Goal: Contribute content: Add original content to the website for others to see

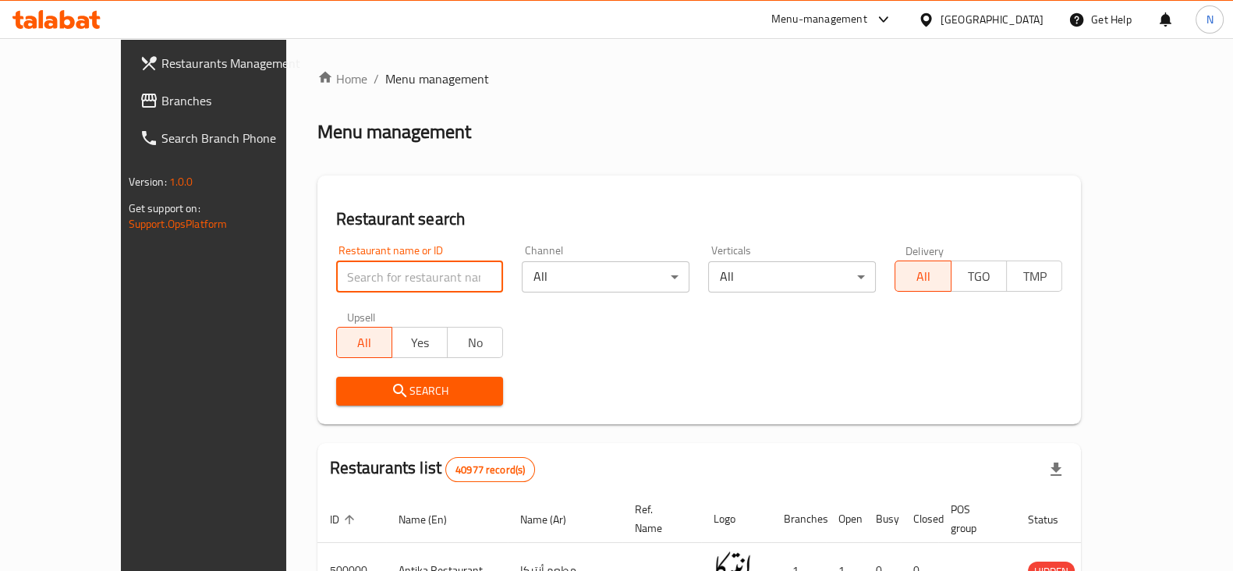
click at [387, 269] on input "search" at bounding box center [420, 276] width 168 height 31
paste input "644586"
type input "644586"
click button "Search" at bounding box center [420, 391] width 168 height 29
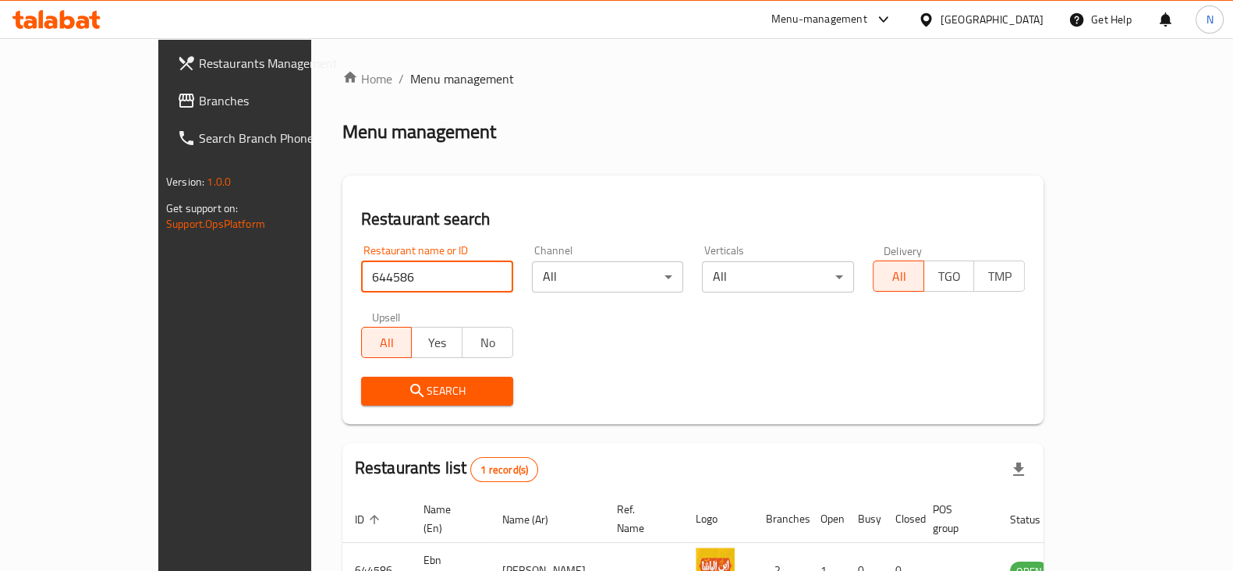
scroll to position [94, 0]
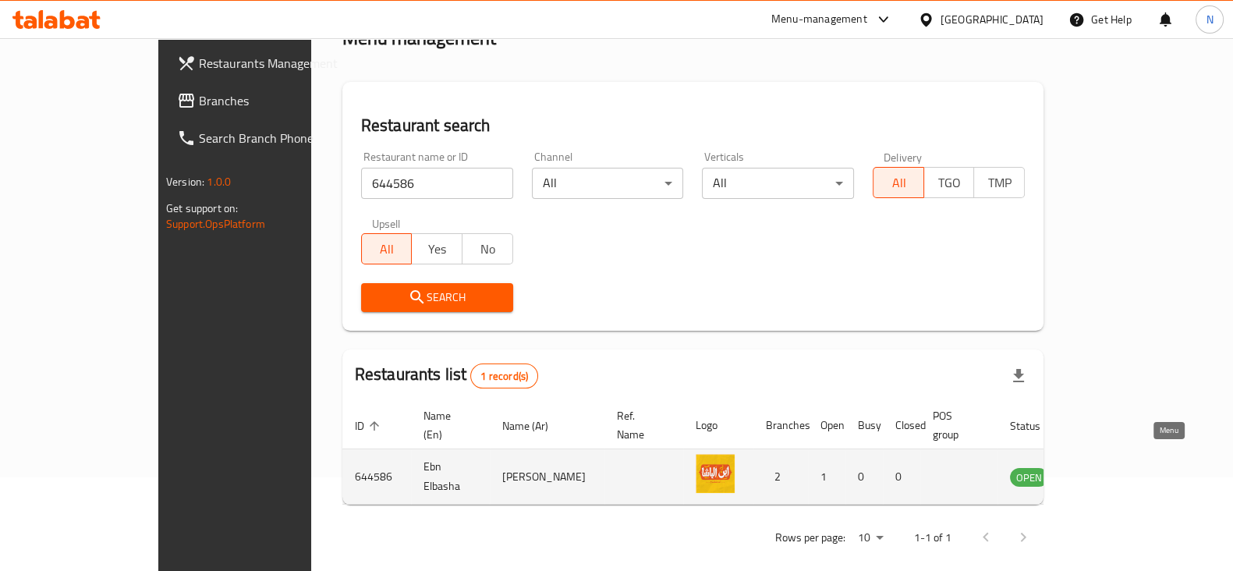
click at [1110, 471] on icon "enhanced table" at bounding box center [1101, 477] width 17 height 13
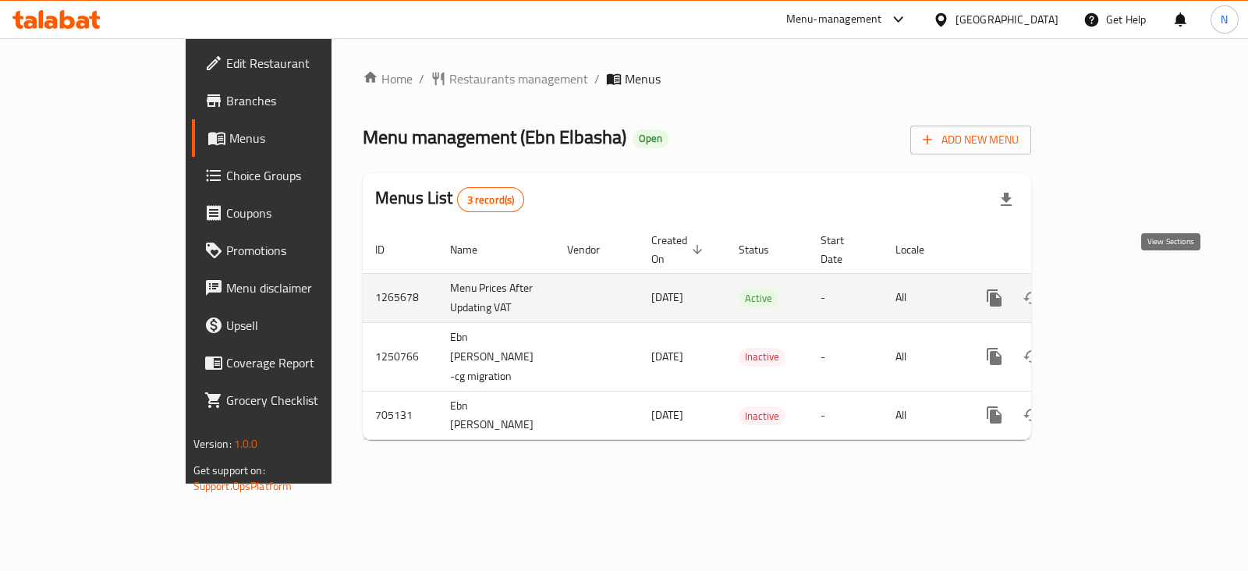
click at [1116, 289] on icon "enhanced table" at bounding box center [1107, 298] width 19 height 19
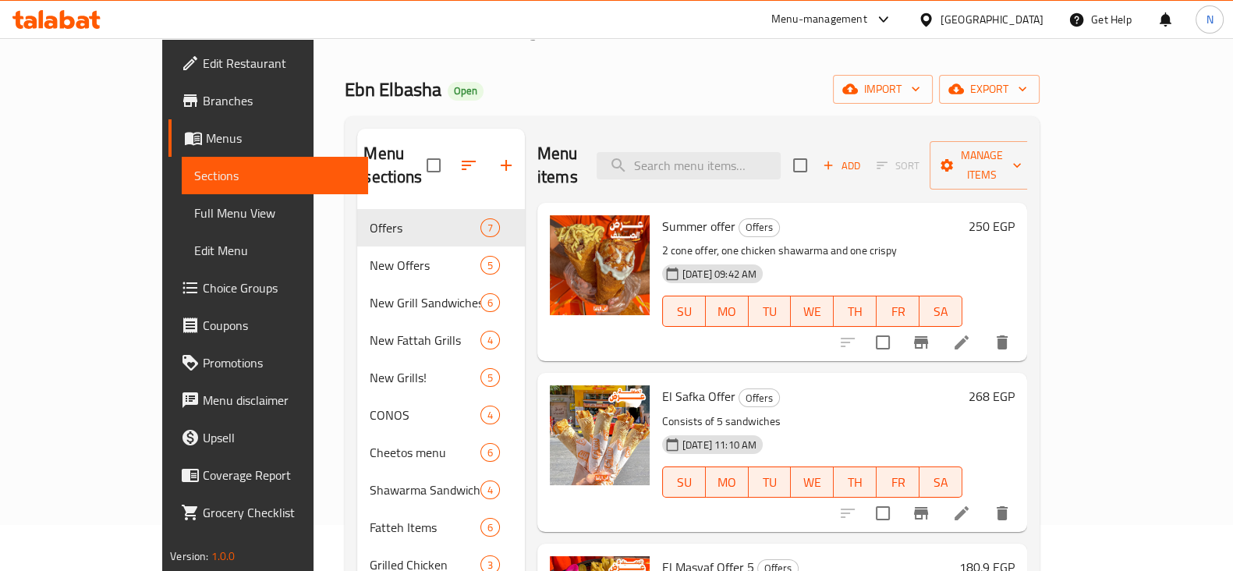
scroll to position [45, 0]
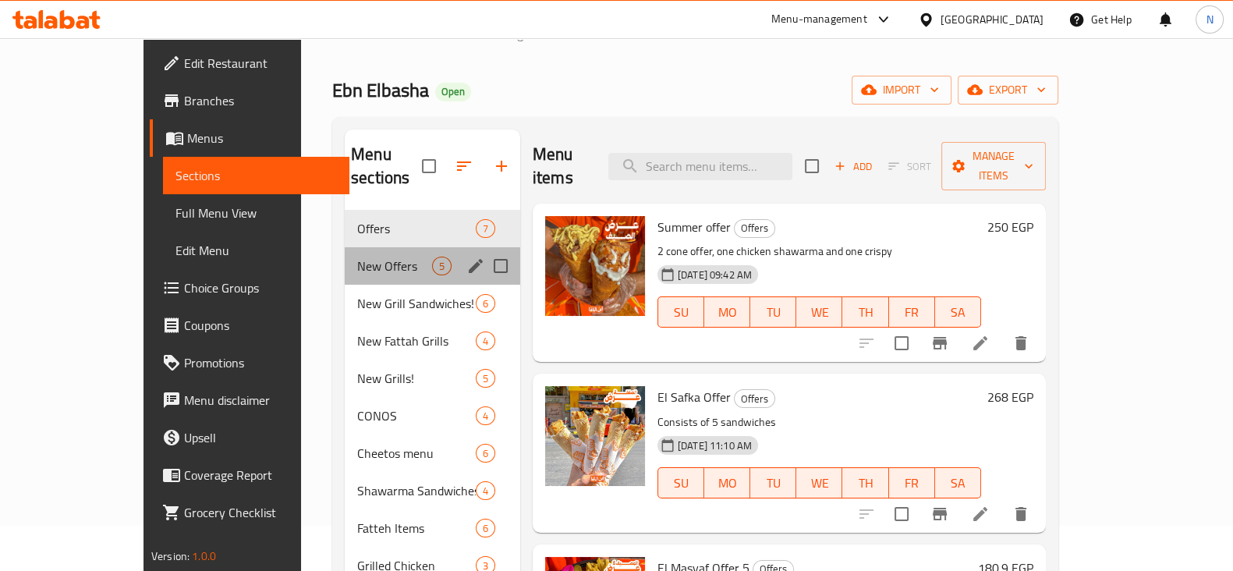
click at [390, 247] on div "New Offers 5" at bounding box center [433, 265] width 176 height 37
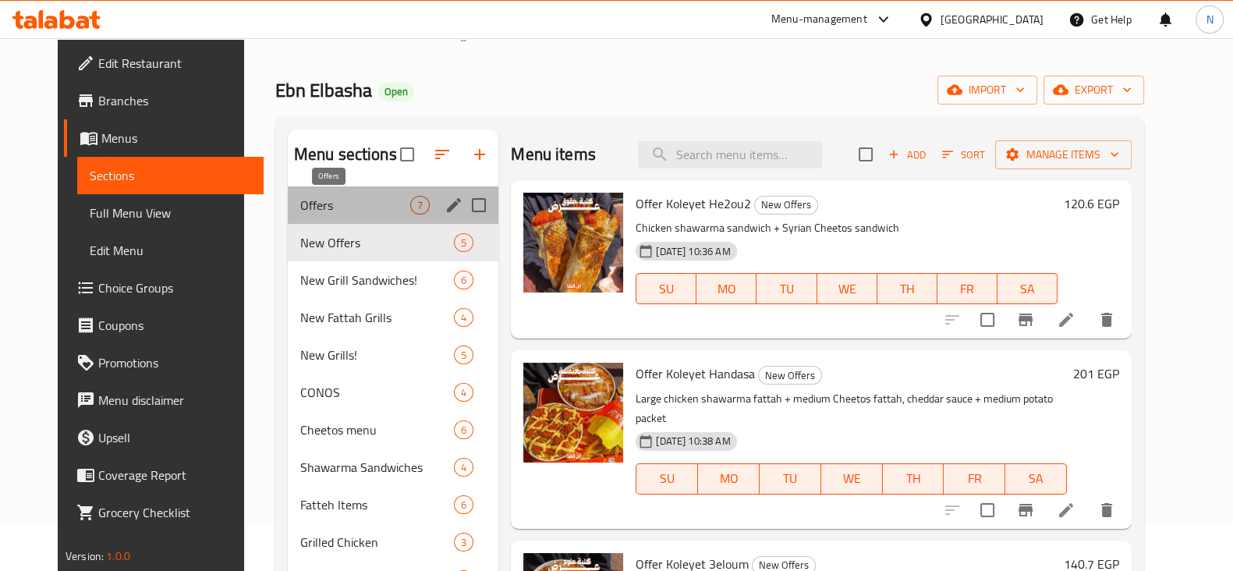
click at [382, 196] on span "Offers" at bounding box center [355, 205] width 110 height 19
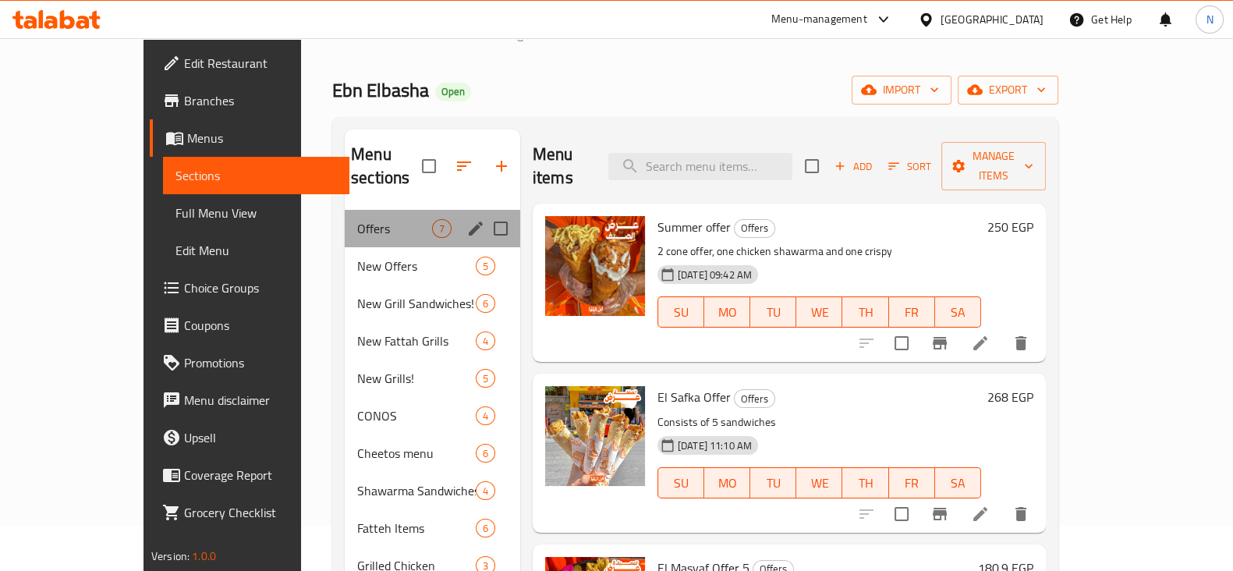
click at [375, 221] on div "Offers 7" at bounding box center [433, 228] width 176 height 37
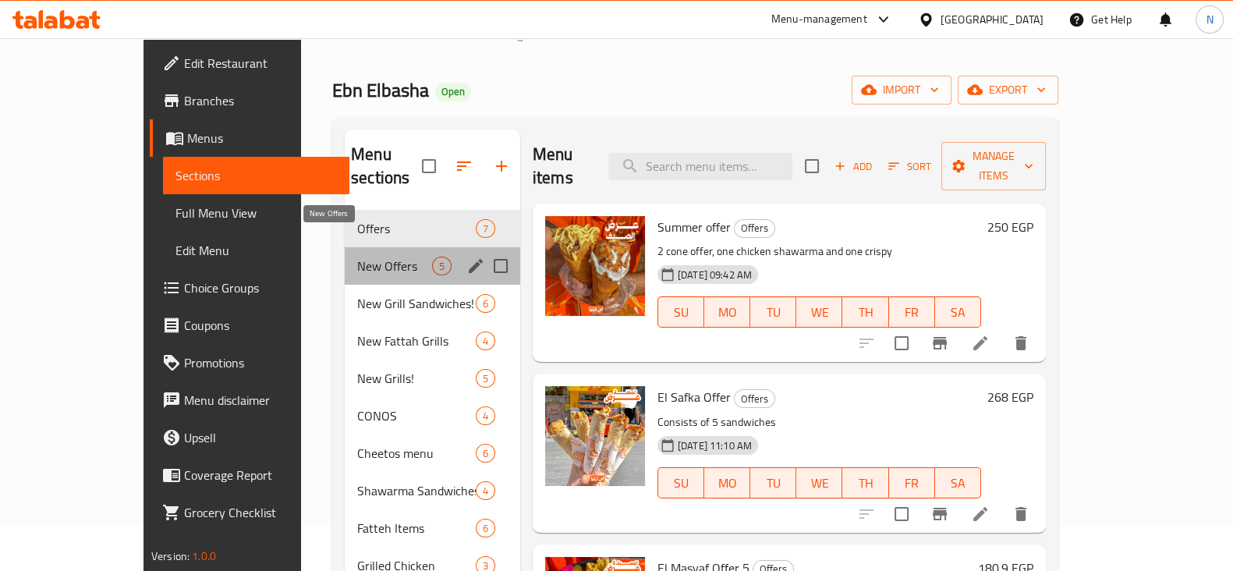
click at [374, 257] on span "New Offers" at bounding box center [394, 266] width 75 height 19
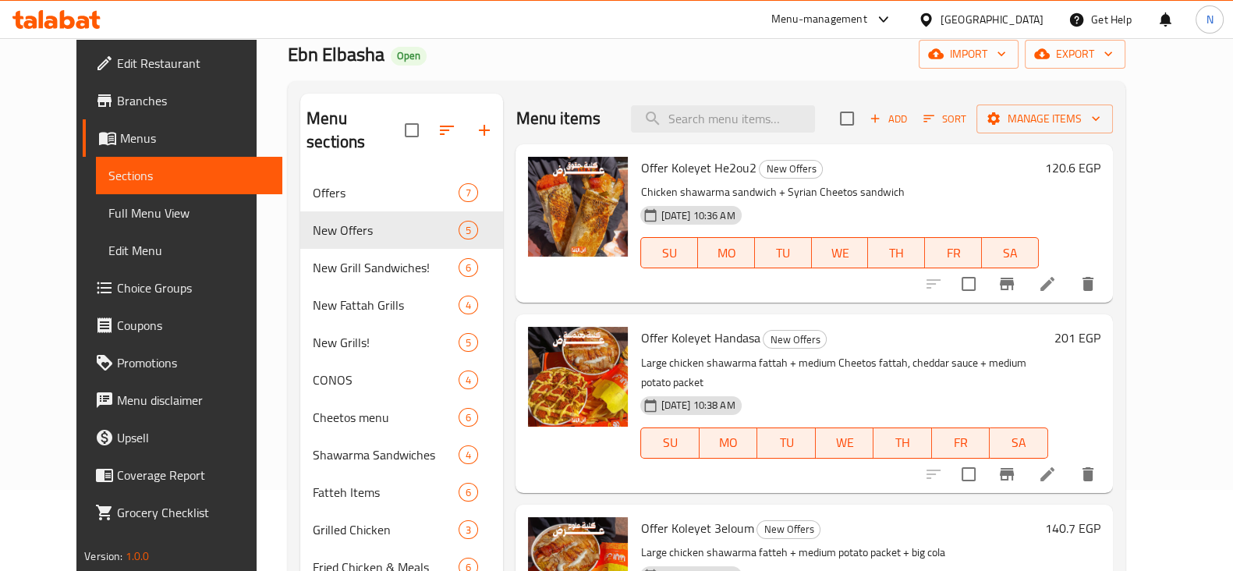
scroll to position [19, 0]
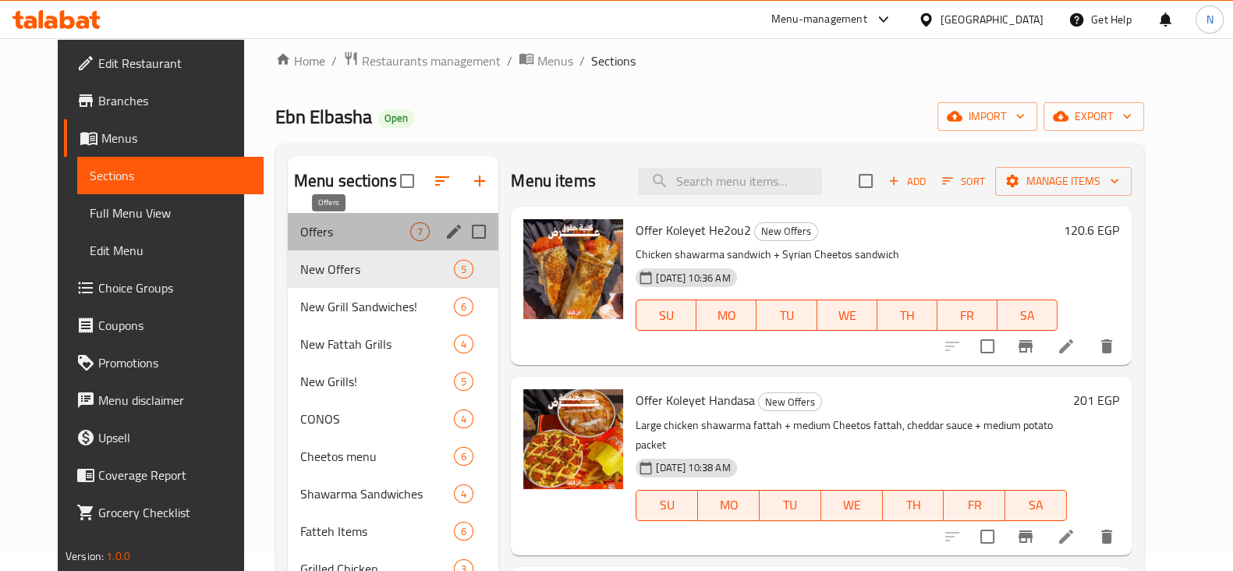
click at [332, 225] on span "Offers" at bounding box center [355, 231] width 110 height 19
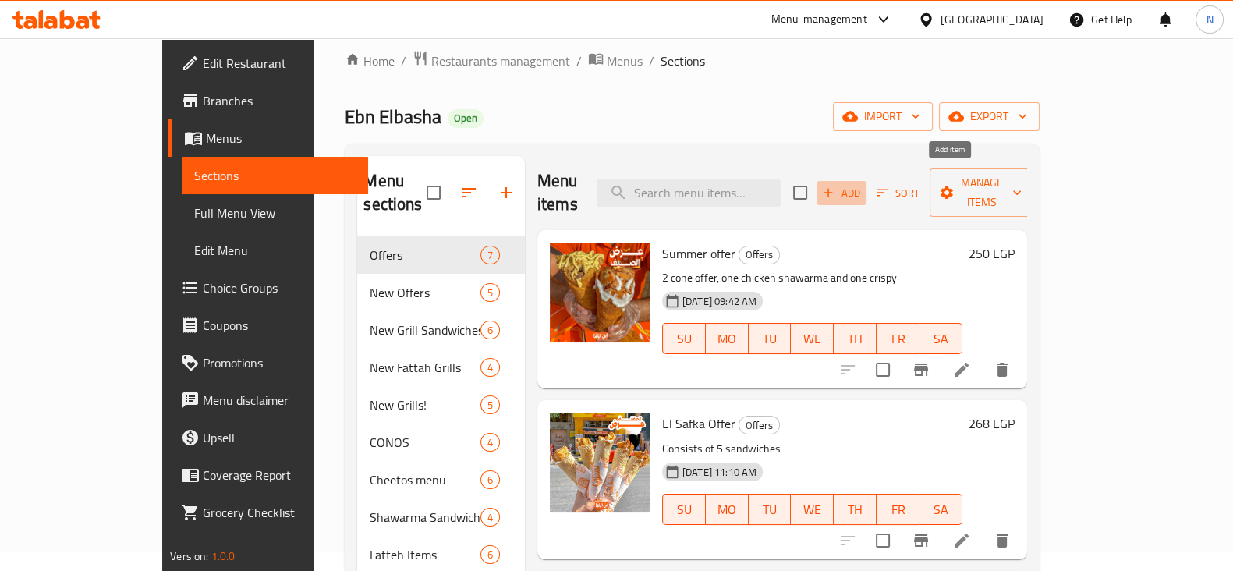
click at [863, 184] on span "Add" at bounding box center [842, 193] width 42 height 18
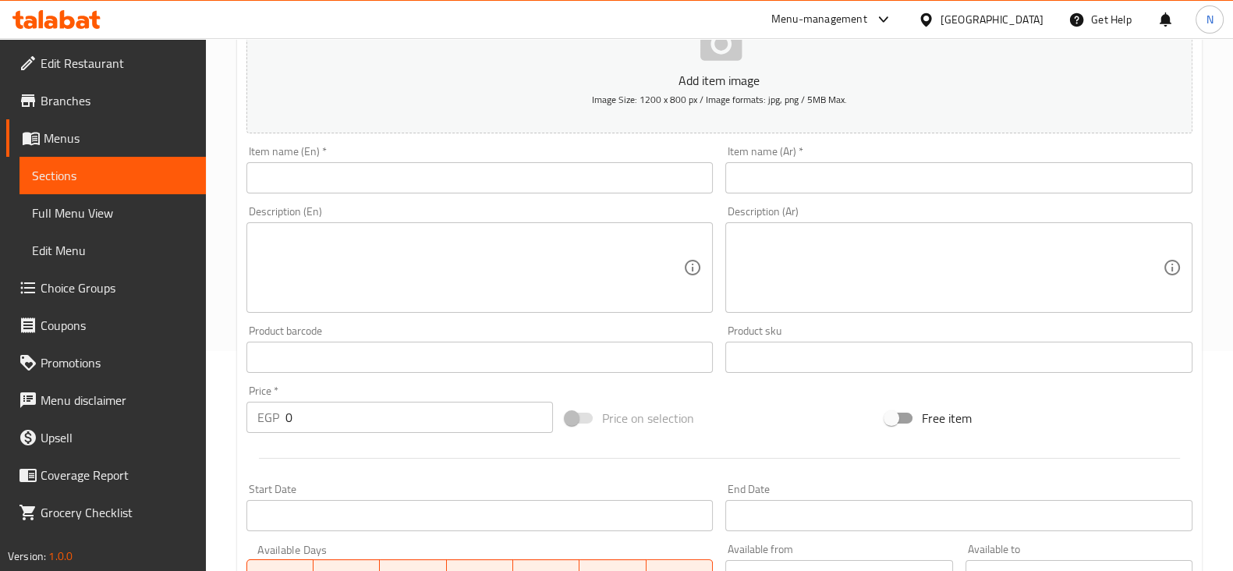
scroll to position [222, 0]
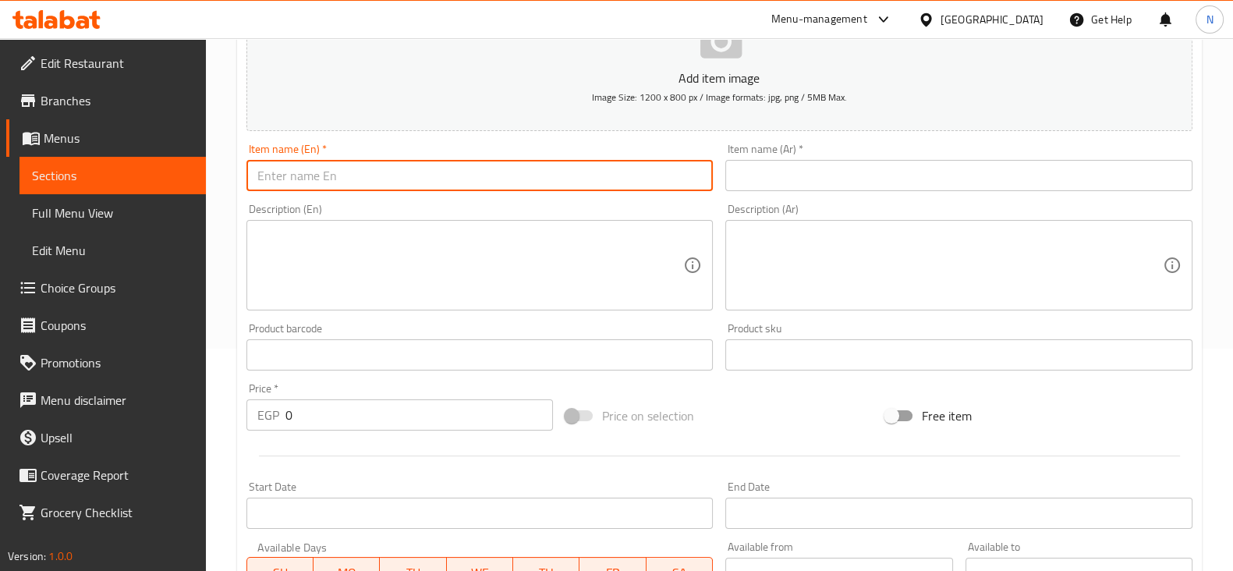
click at [367, 177] on input "text" at bounding box center [479, 175] width 467 height 31
paste input "EL Forsa Offer"
type input "EL Forsa Offer"
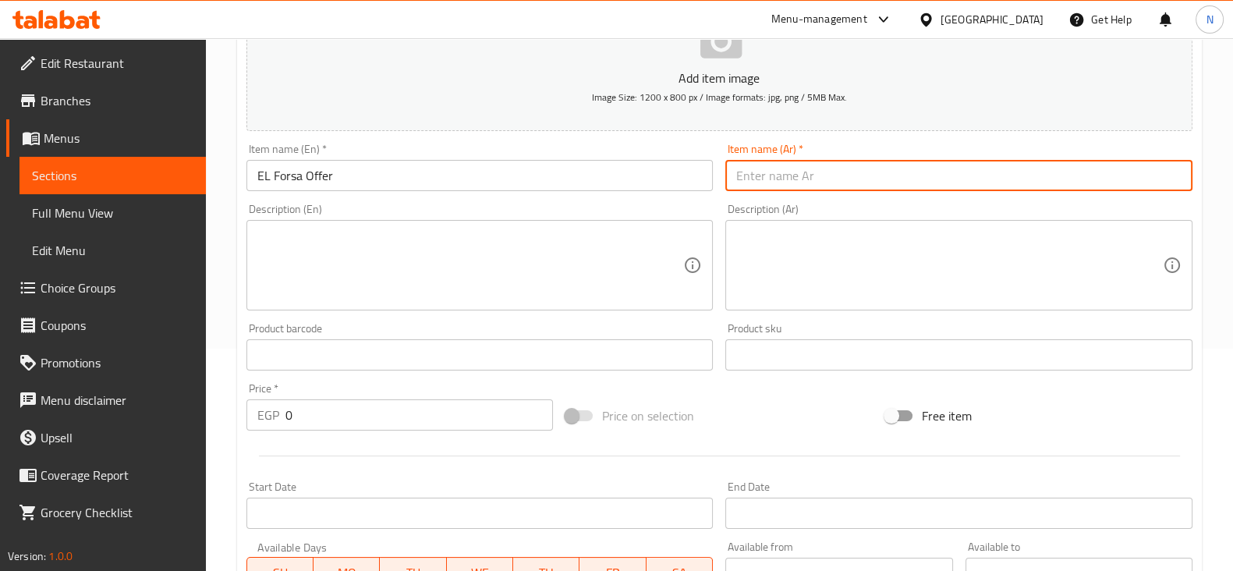
click at [816, 167] on input "text" at bounding box center [958, 175] width 467 height 31
click at [732, 172] on input "الفرصه" at bounding box center [958, 175] width 467 height 31
type input "عرض الفرصه"
click at [510, 334] on div "Product barcode Product barcode" at bounding box center [479, 347] width 467 height 48
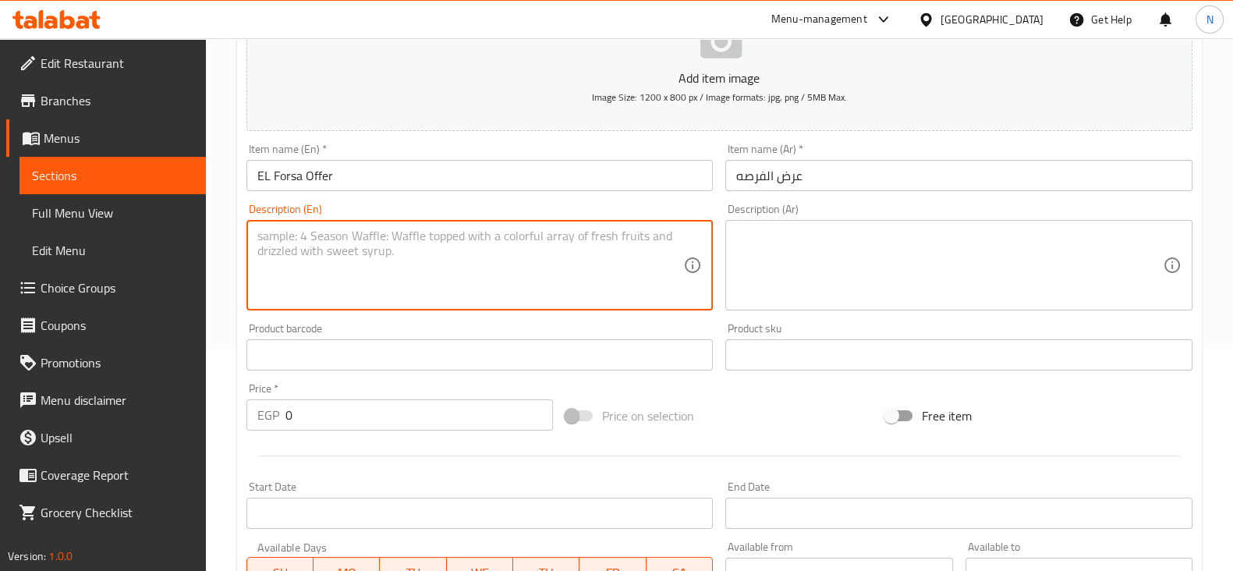
click at [536, 240] on textarea at bounding box center [470, 266] width 427 height 74
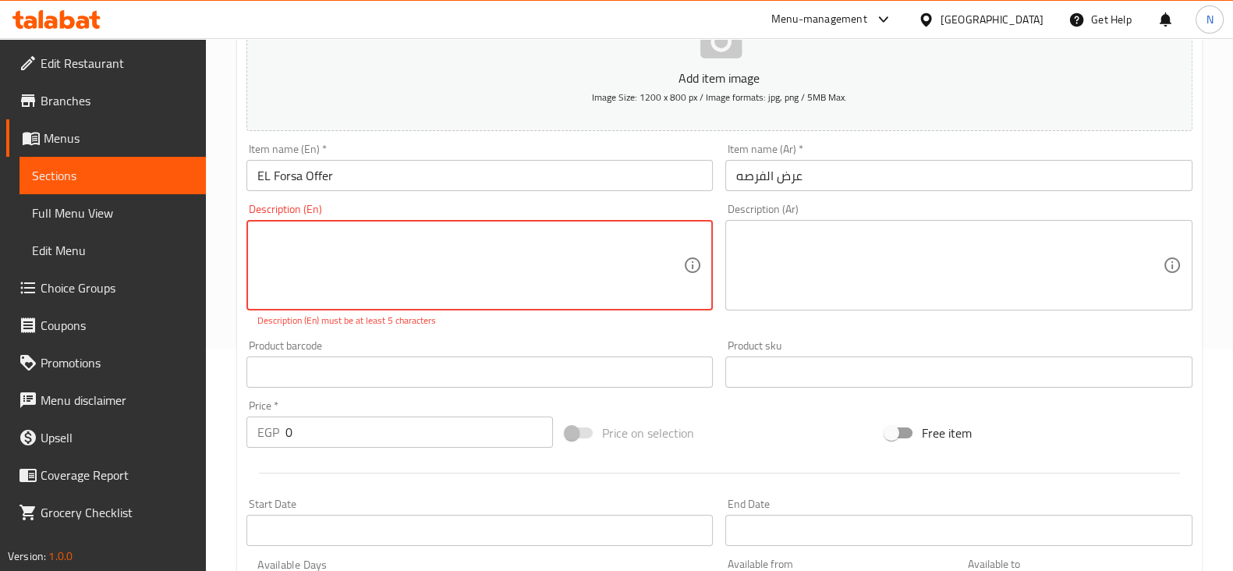
paste textarea "1 Cheese Burger Sandwich + 1 Chicken Turkey Sandwich"
type textarea "1 Cheese Burger Sandwich + 1 Chicken Turkey Sandwich"
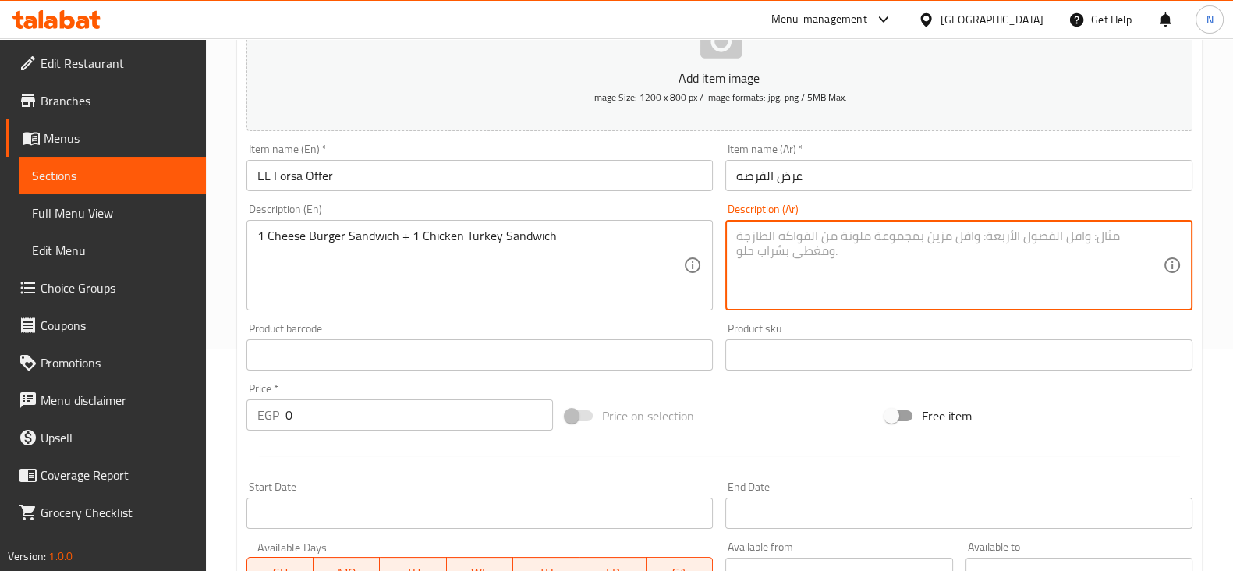
click at [845, 289] on textarea at bounding box center [949, 266] width 427 height 74
paste textarea "٢ برجر واحد برجر لحمة مع الجبنة والتاني تيشكن تركي"
type textarea "٢ برجر واحد برجر لحمة مع الجبنة والتاني تيشكن تركي"
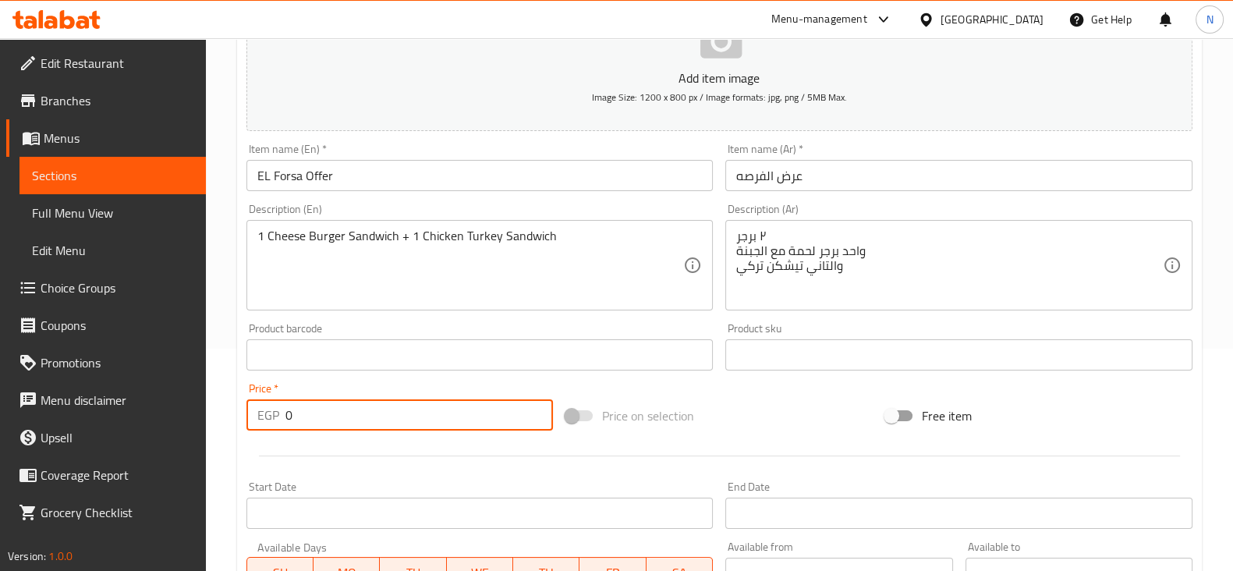
click at [449, 407] on input "0" at bounding box center [419, 414] width 268 height 31
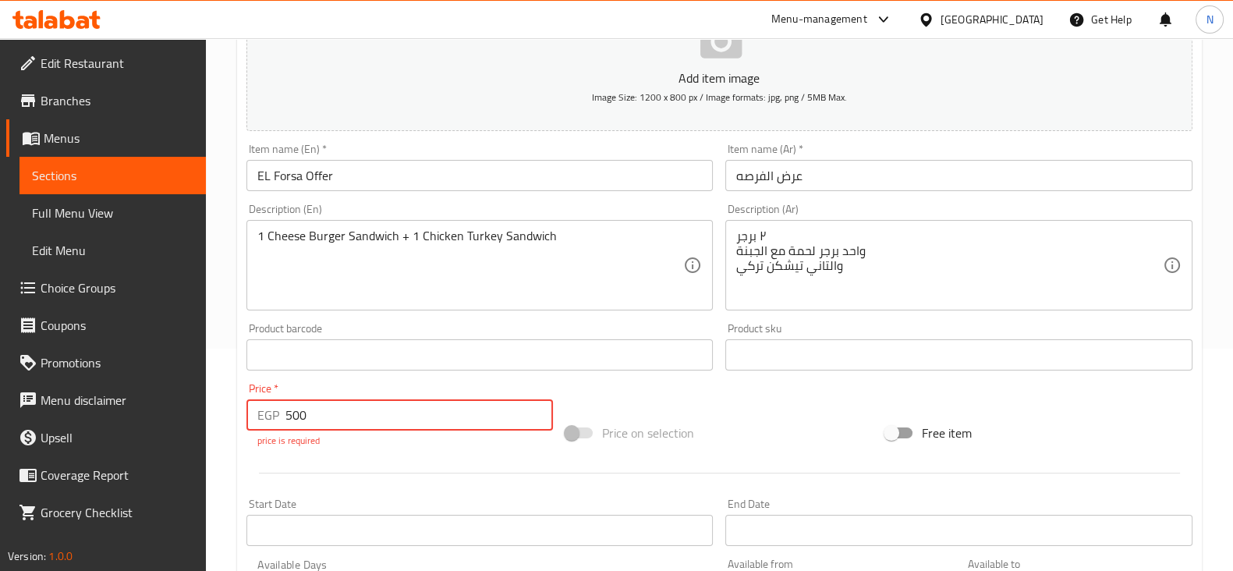
type input "500"
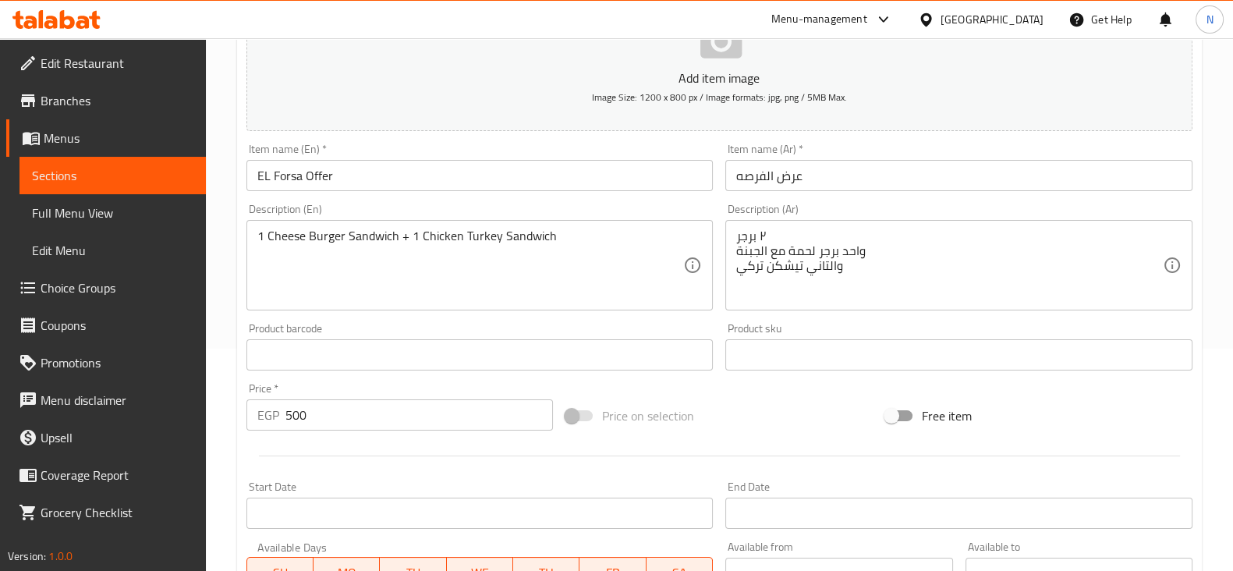
click at [779, 413] on div "Price on selection" at bounding box center [719, 416] width 320 height 42
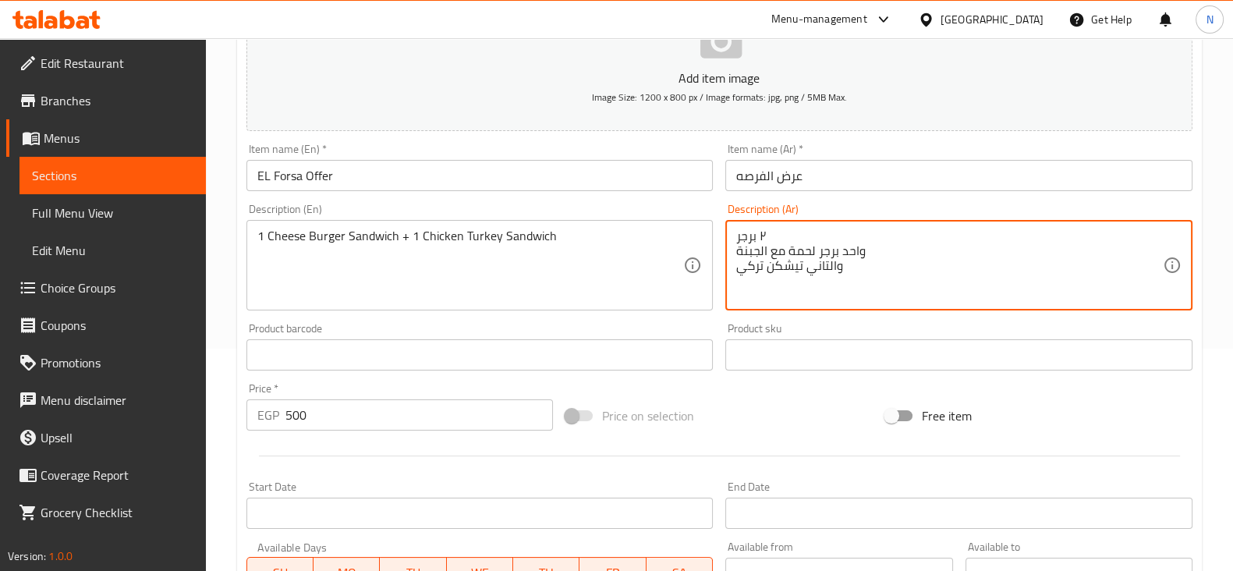
drag, startPoint x: 768, startPoint y: 232, endPoint x: 754, endPoint y: 228, distance: 15.3
drag, startPoint x: 759, startPoint y: 232, endPoint x: 743, endPoint y: 236, distance: 16.1
click at [743, 236] on textarea "٢رجر واحد برجر لحمة مع الجبنة والتاني تيشكن تركي" at bounding box center [949, 266] width 427 height 74
drag, startPoint x: 741, startPoint y: 232, endPoint x: 752, endPoint y: 232, distance: 10.9
click at [752, 232] on textarea "٢ر واحد برجر لحمة مع الجبنة والتاني تيشكن تركي" at bounding box center [949, 266] width 427 height 74
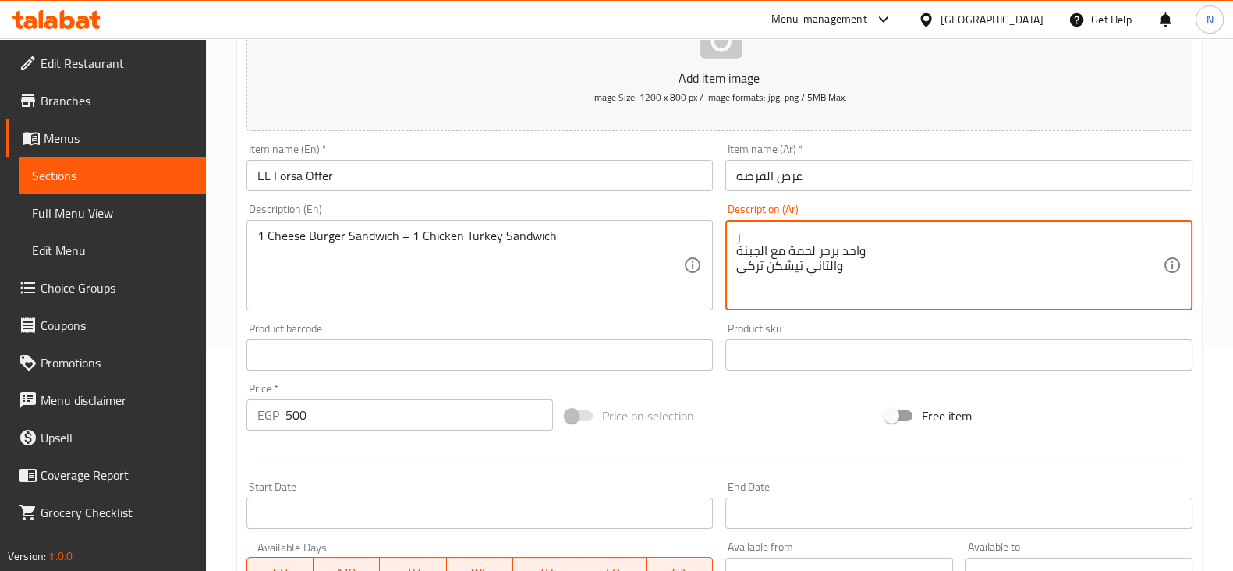
drag, startPoint x: 744, startPoint y: 236, endPoint x: 733, endPoint y: 236, distance: 10.9
click at [733, 236] on div "ر واحد برجر لحمة مع الجبنة والتاني تيشكن تركي Description (Ar)" at bounding box center [958, 265] width 467 height 90
type textarea "واحد برجر لحمة مع الجبنة والتاني تيشكن تركي"
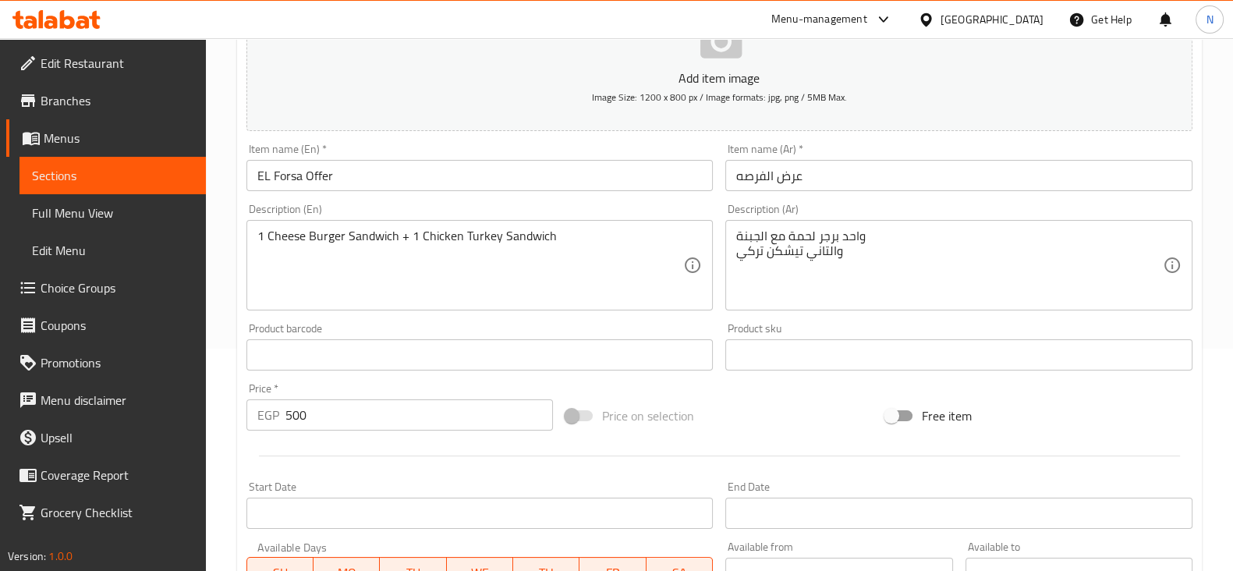
click at [716, 456] on div at bounding box center [719, 456] width 959 height 38
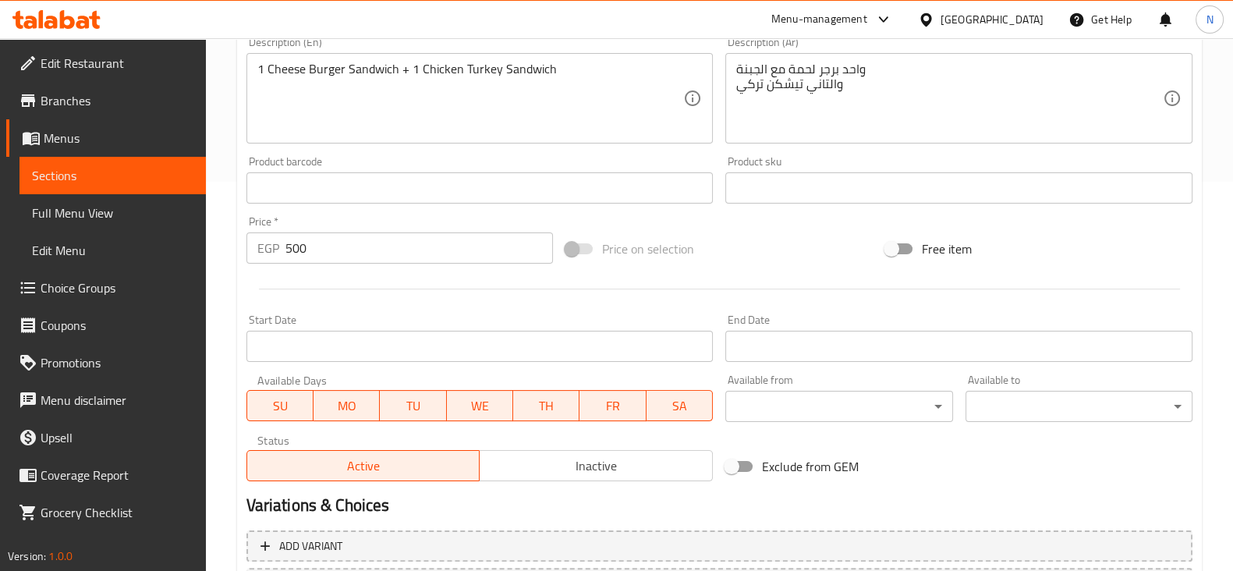
scroll to position [530, 0]
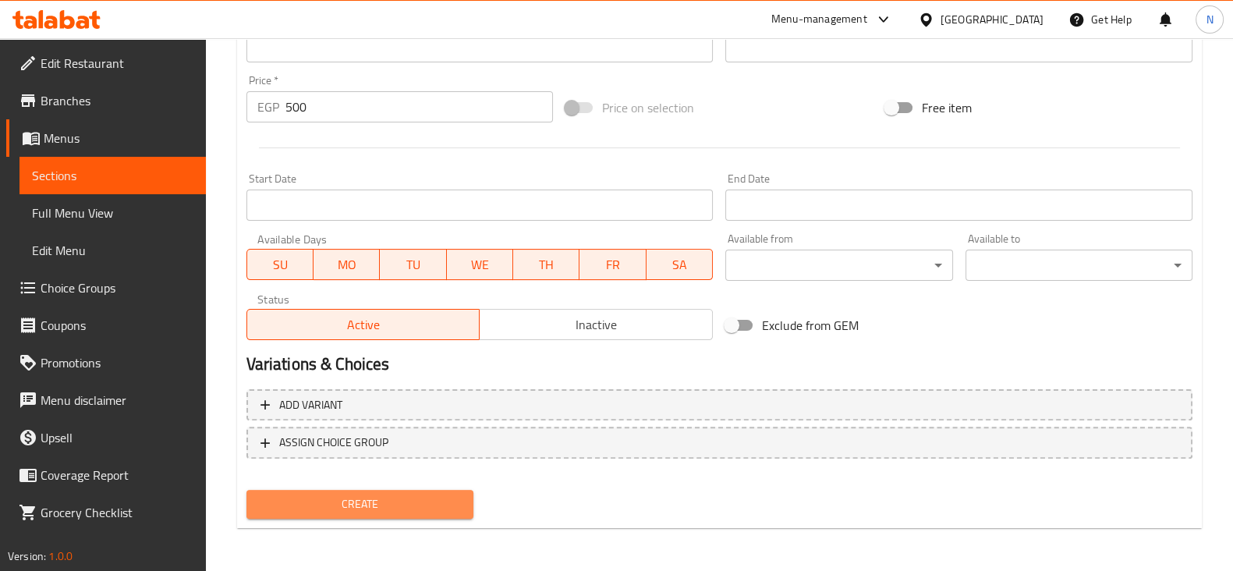
click at [424, 501] on span "Create" at bounding box center [360, 505] width 202 height 20
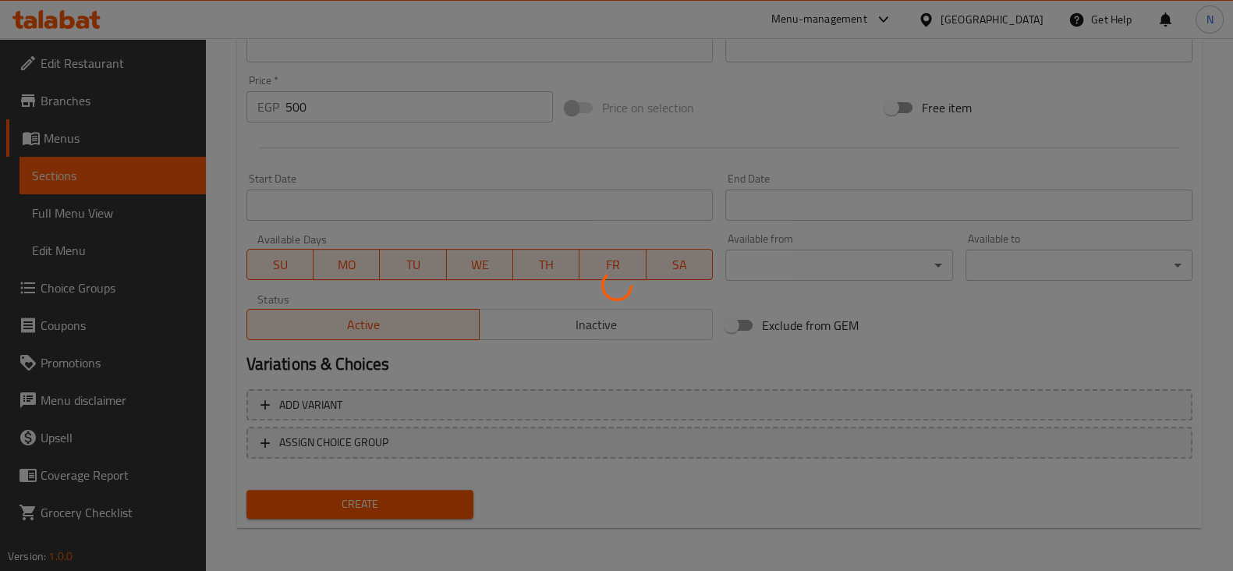
type input "0"
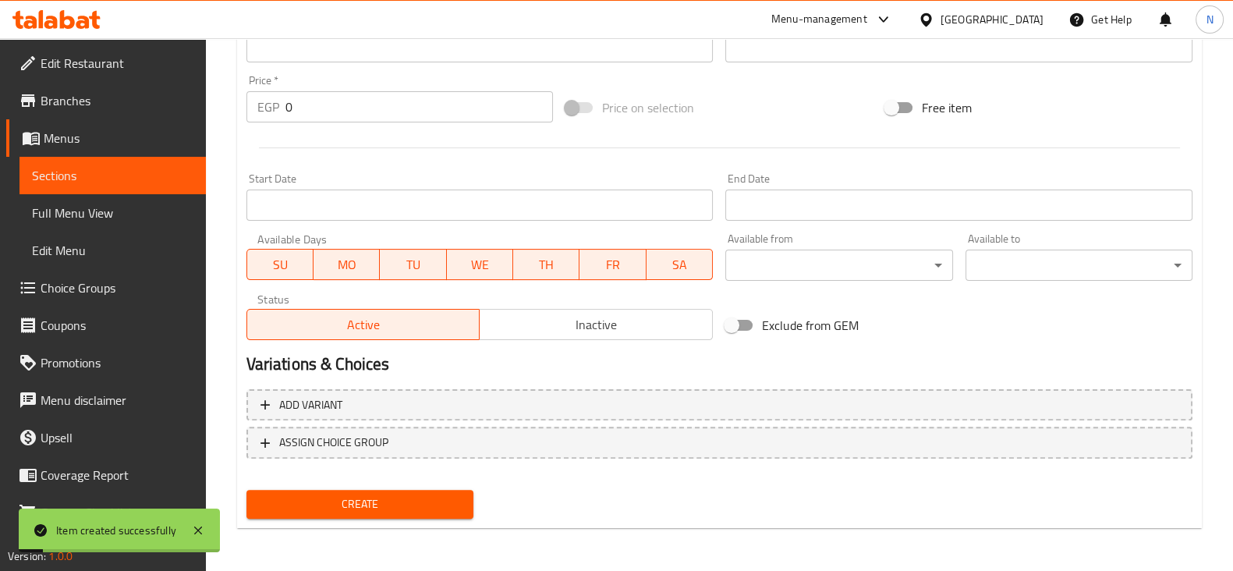
scroll to position [0, 0]
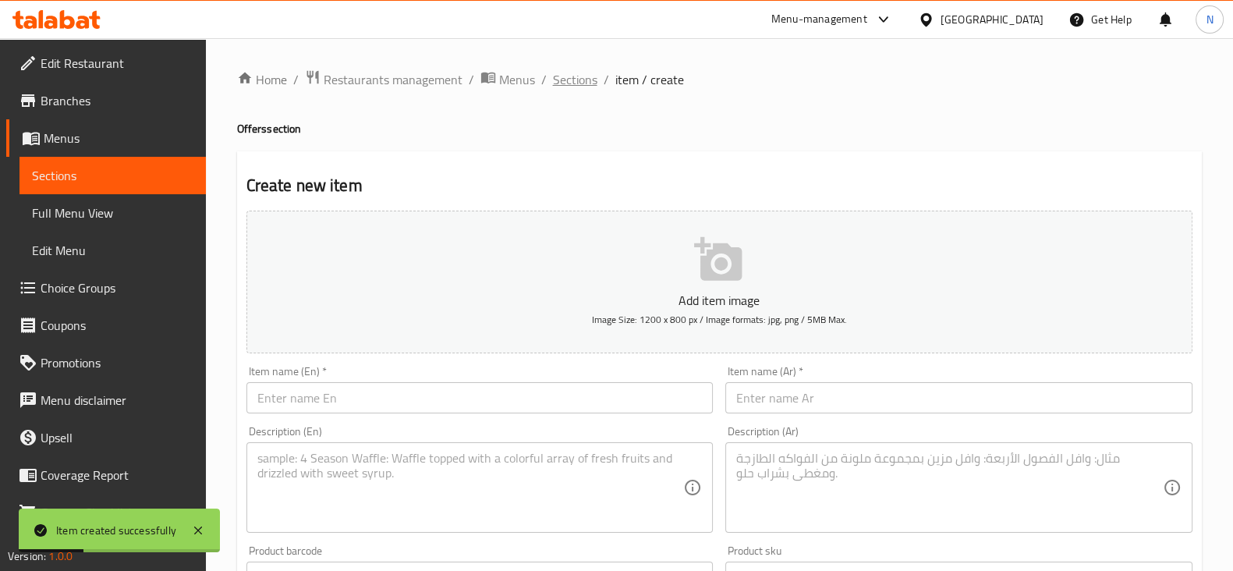
click at [566, 76] on span "Sections" at bounding box center [575, 79] width 44 height 19
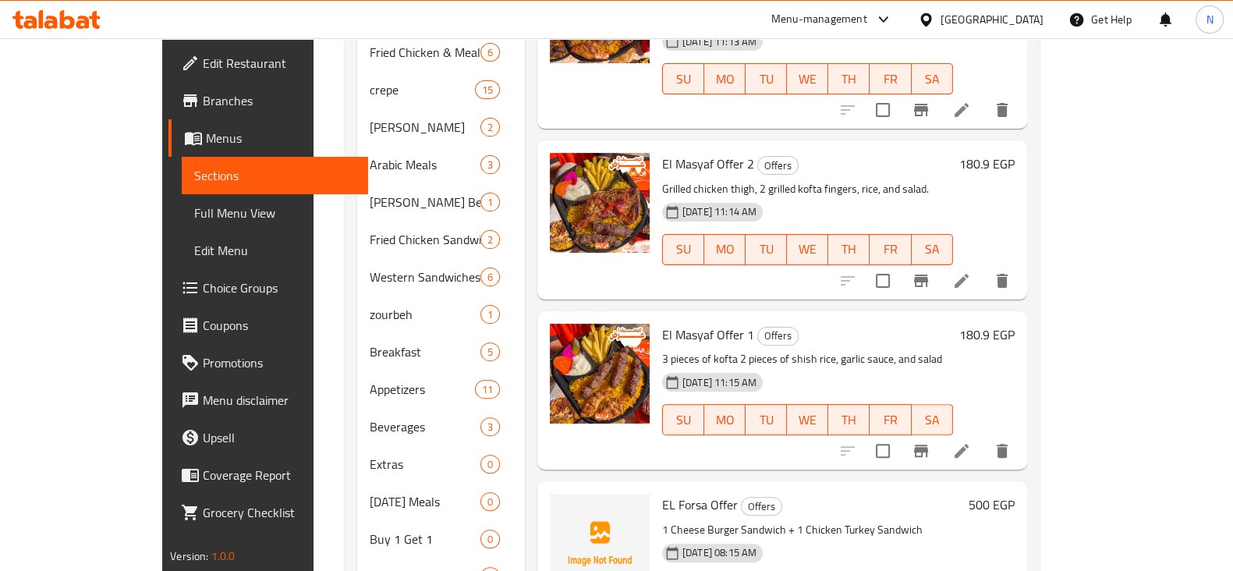
scroll to position [647, 0]
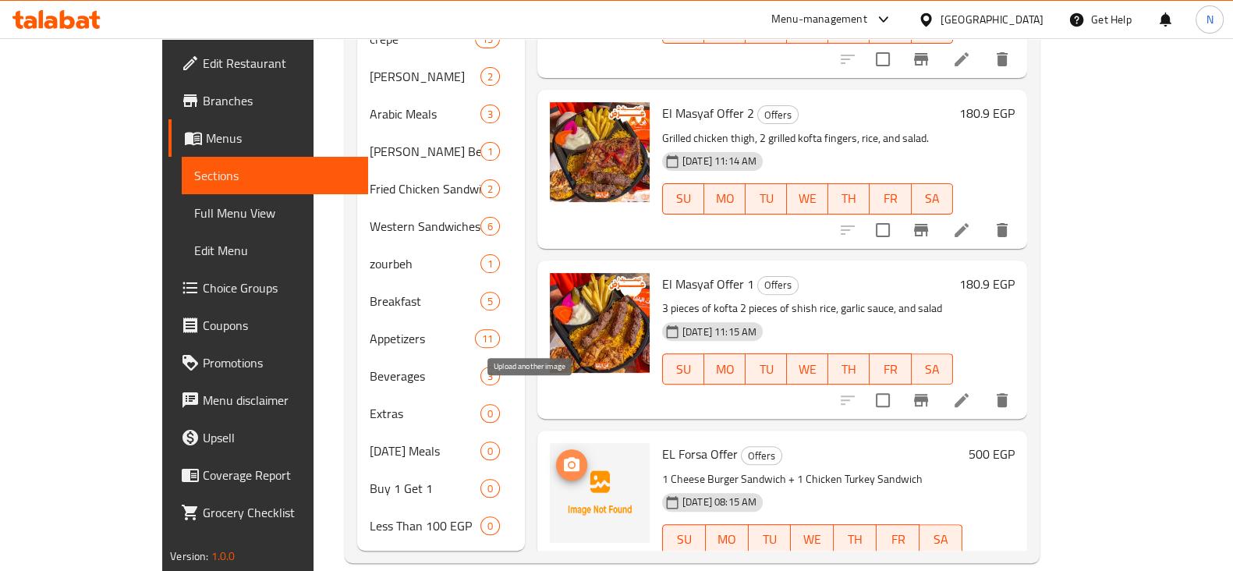
click at [562, 456] on icon "upload picture" at bounding box center [571, 465] width 19 height 19
